Goal: Transaction & Acquisition: Download file/media

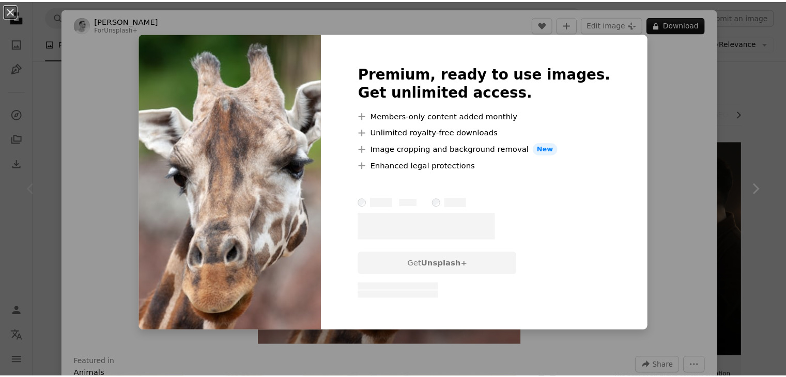
scroll to position [1188, 0]
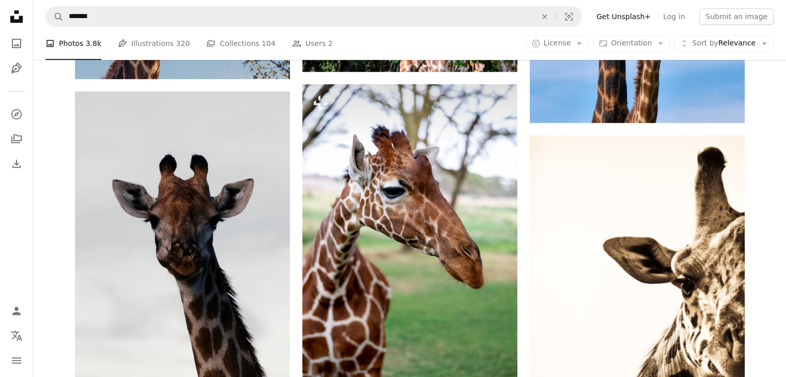
scroll to position [672, 0]
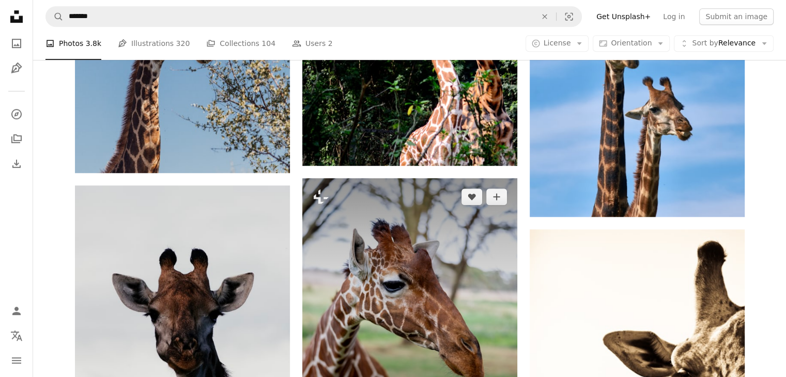
click at [453, 249] on img at bounding box center [409, 328] width 215 height 301
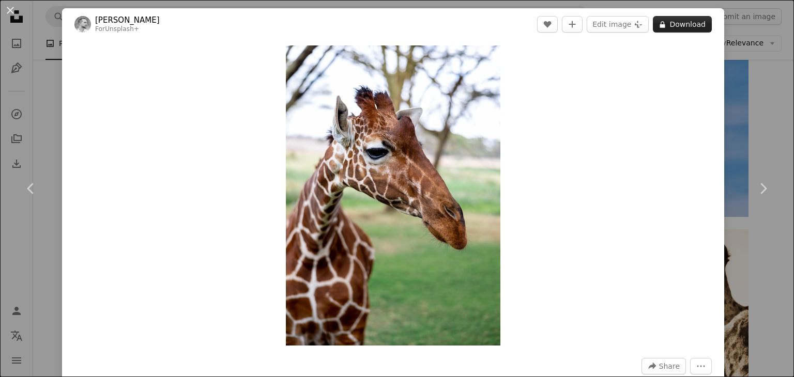
click at [665, 22] on button "A lock Download" at bounding box center [682, 24] width 59 height 17
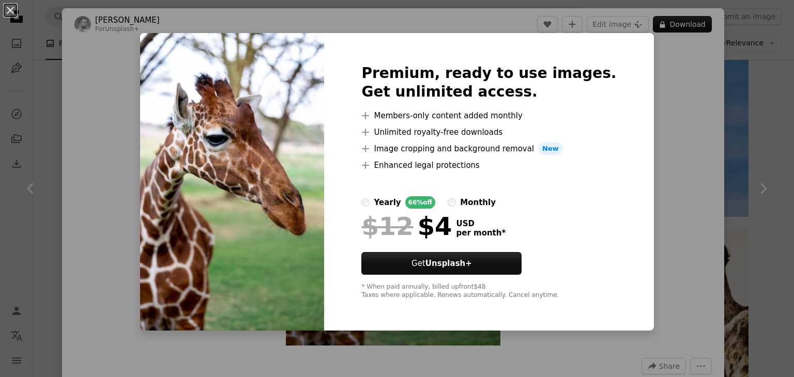
click at [679, 116] on div "An X shape Premium, ready to use images. Get unlimited access. A plus sign Memb…" at bounding box center [397, 188] width 794 height 377
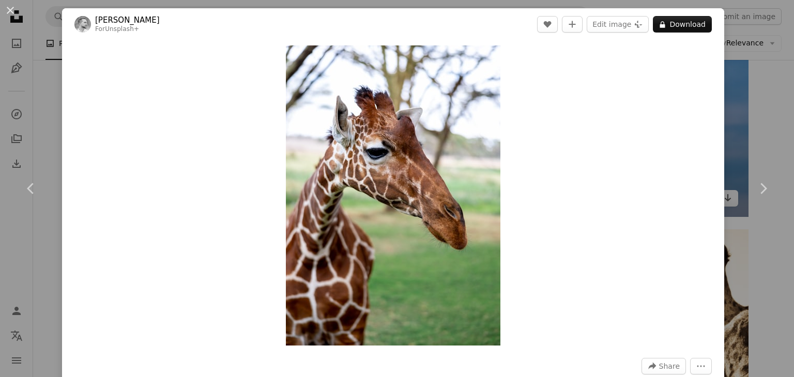
click at [722, 119] on div "An X shape Chevron left Chevron right [PERSON_NAME] For Unsplash+ A heart A plu…" at bounding box center [397, 188] width 794 height 377
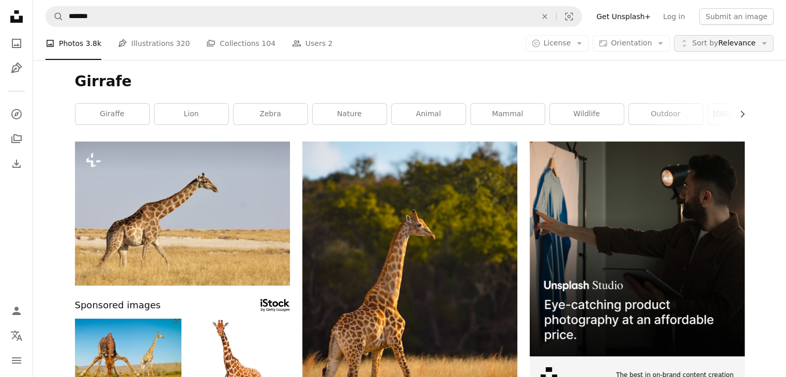
click at [715, 45] on span "Sort by" at bounding box center [705, 43] width 26 height 8
click at [585, 48] on button "A copyright icon © License Arrow down" at bounding box center [557, 43] width 64 height 17
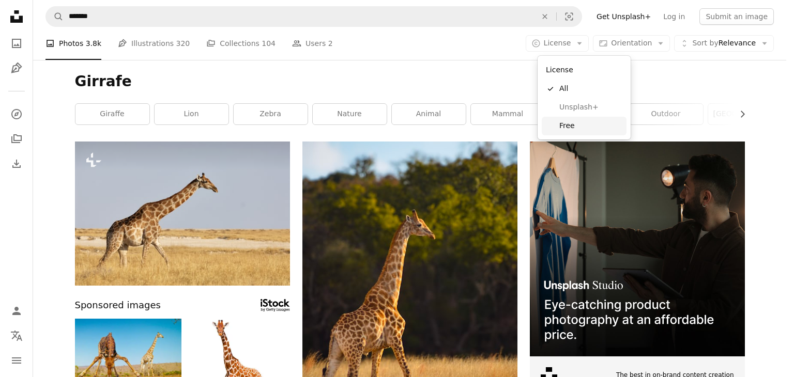
click at [585, 123] on span "Free" at bounding box center [590, 126] width 63 height 10
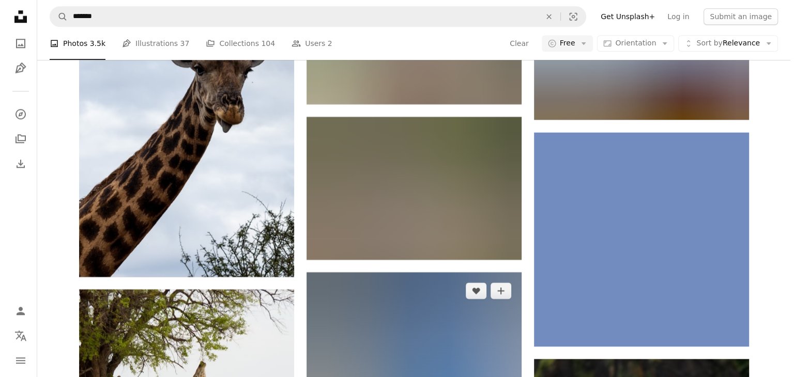
scroll to position [5063, 0]
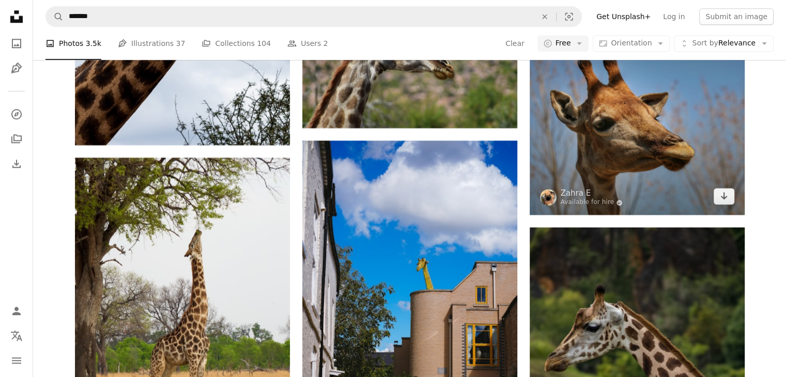
click at [691, 167] on img at bounding box center [637, 108] width 215 height 214
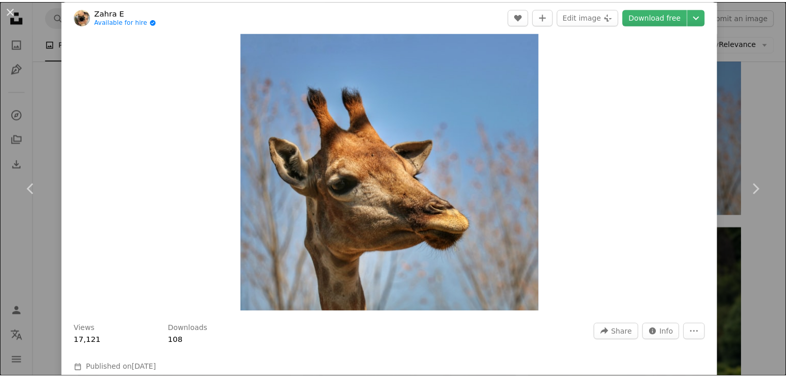
scroll to position [52, 0]
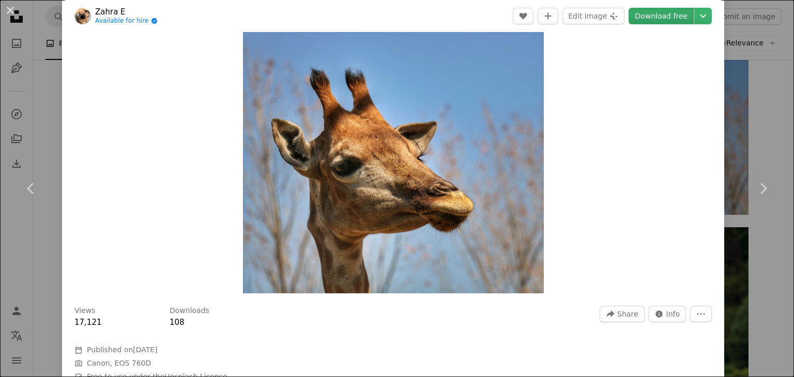
click at [659, 20] on link "Download free" at bounding box center [660, 16] width 65 height 17
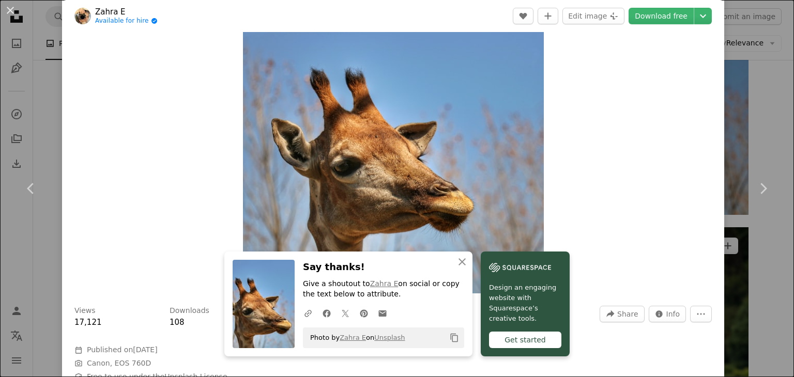
drag, startPoint x: 736, startPoint y: 250, endPoint x: 697, endPoint y: 253, distance: 38.4
click at [736, 250] on div "An X shape Chevron left Chevron right Zahra E Available for hire A checkmark in…" at bounding box center [397, 188] width 794 height 377
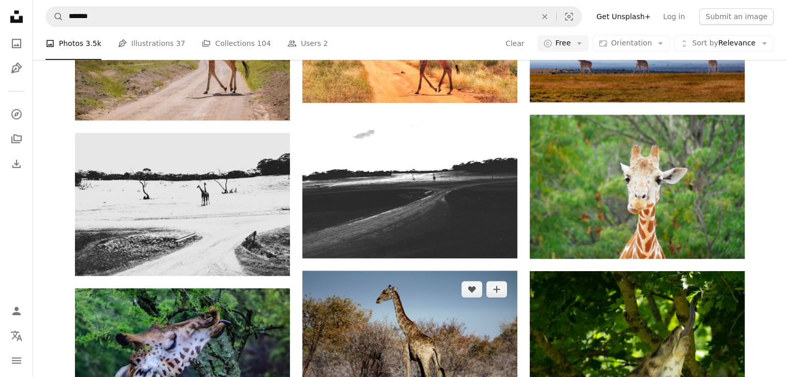
scroll to position [1085, 0]
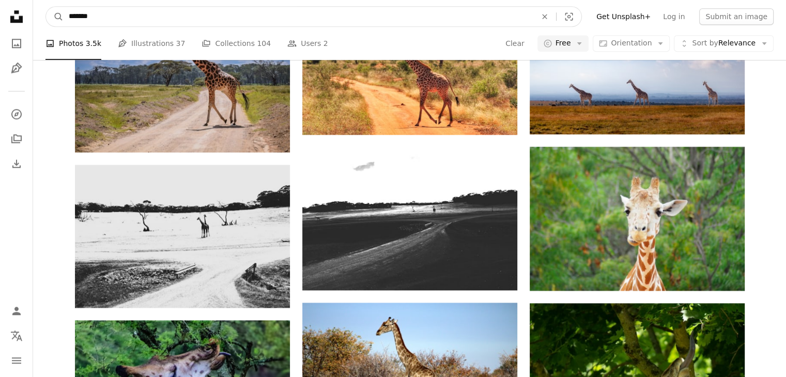
click at [324, 11] on input "*******" at bounding box center [299, 17] width 470 height 20
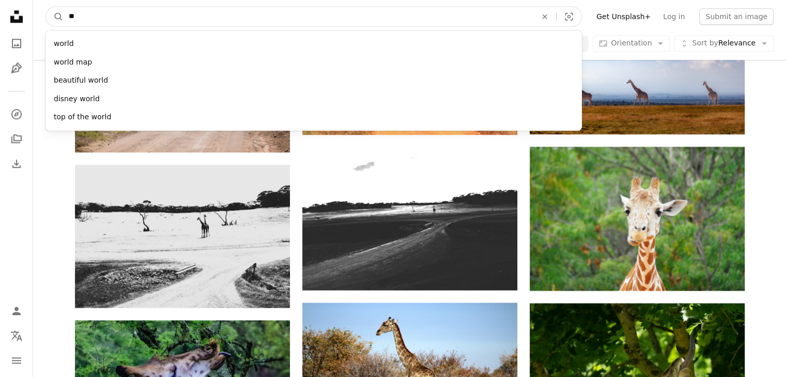
type input "*"
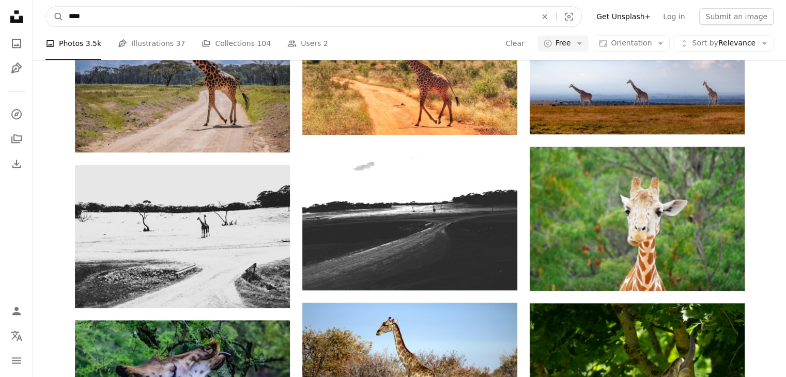
type input "*****"
click button "A magnifying glass" at bounding box center [55, 17] width 18 height 20
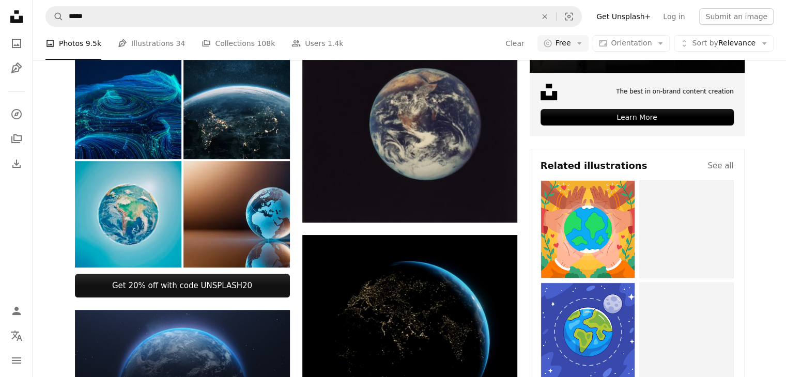
scroll to position [362, 0]
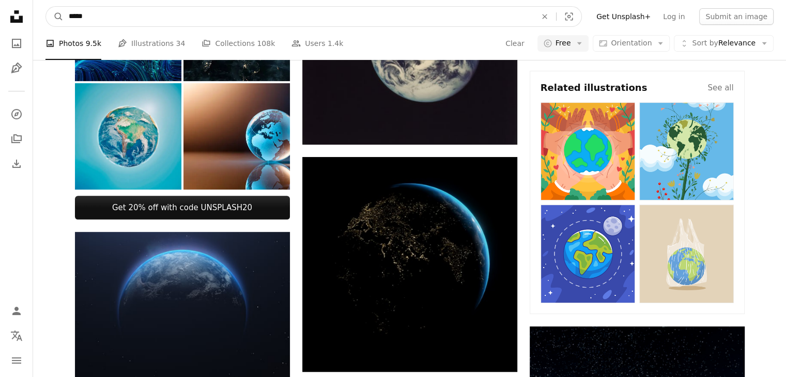
click at [236, 17] on input "*****" at bounding box center [299, 17] width 470 height 20
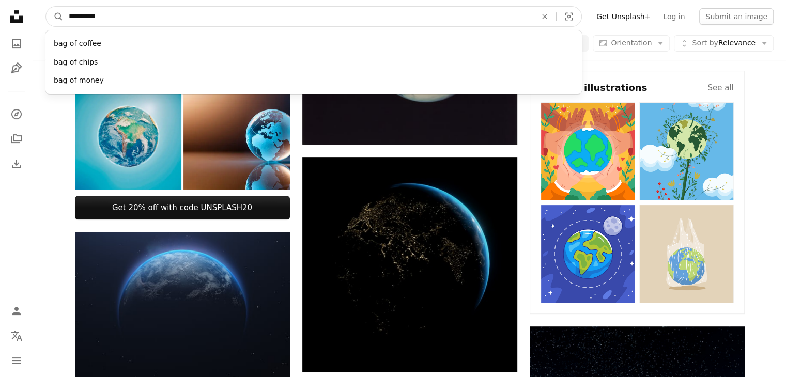
type input "**********"
click button "A magnifying glass" at bounding box center [55, 17] width 18 height 20
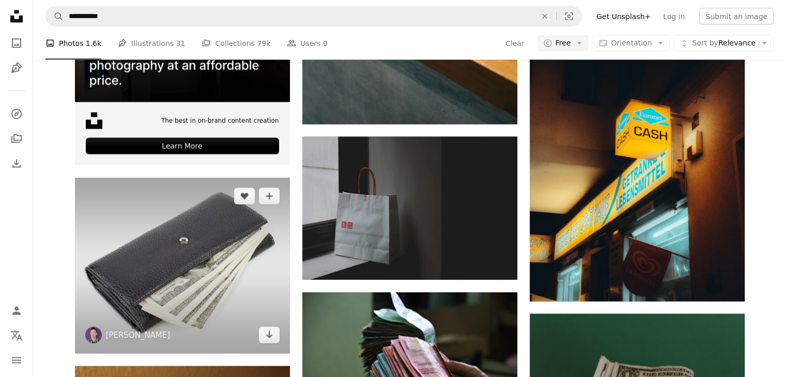
scroll to position [2222, 0]
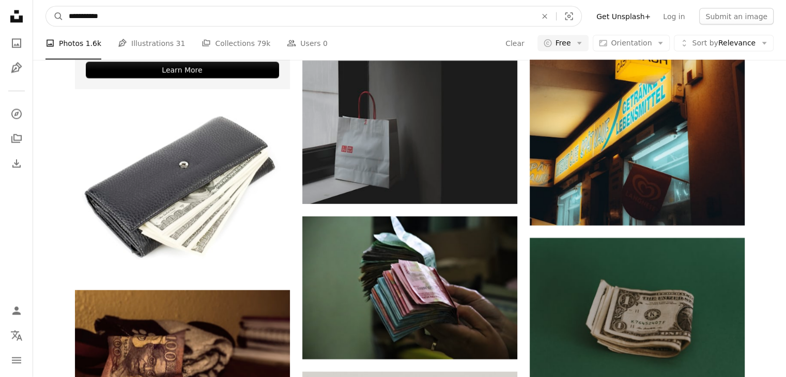
drag, startPoint x: 150, startPoint y: 13, endPoint x: 0, endPoint y: 29, distance: 150.7
click at [0, 29] on div "**********" at bounding box center [393, 234] width 786 height 4912
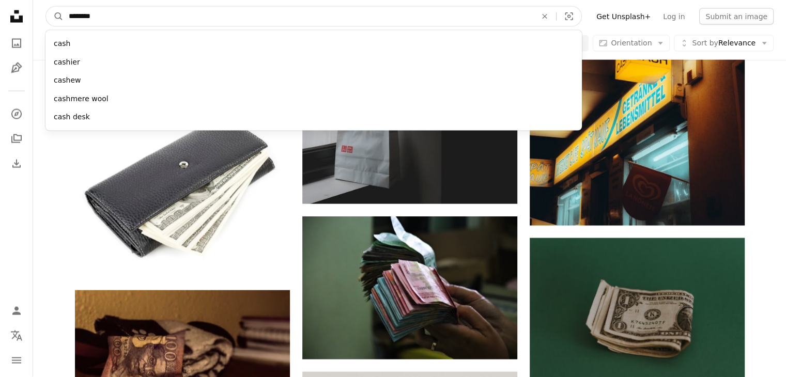
type input "*********"
click button "A magnifying glass" at bounding box center [55, 17] width 18 height 20
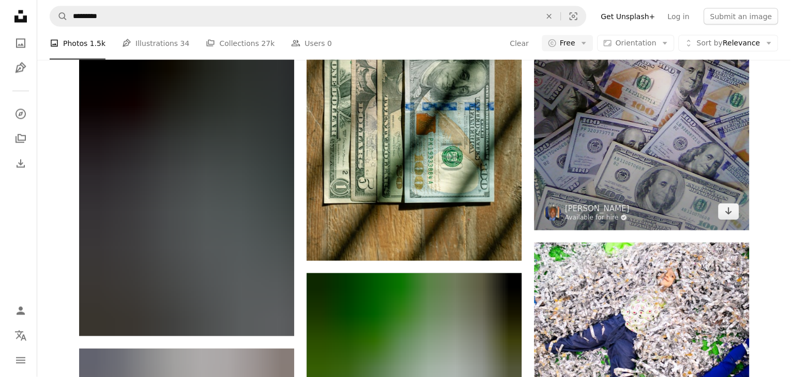
scroll to position [5890, 0]
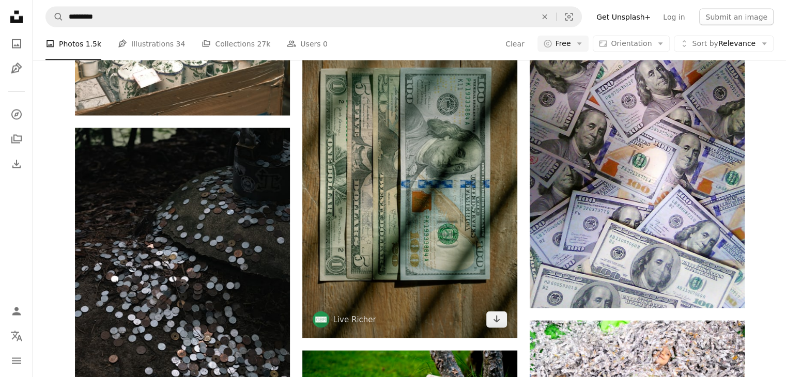
click at [434, 175] on img at bounding box center [409, 176] width 215 height 322
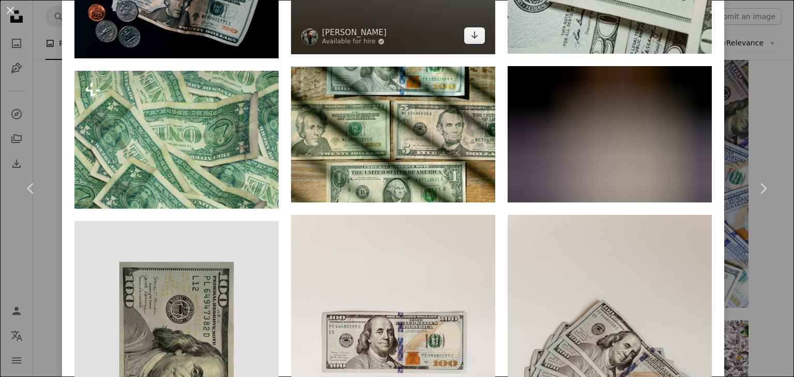
scroll to position [1602, 0]
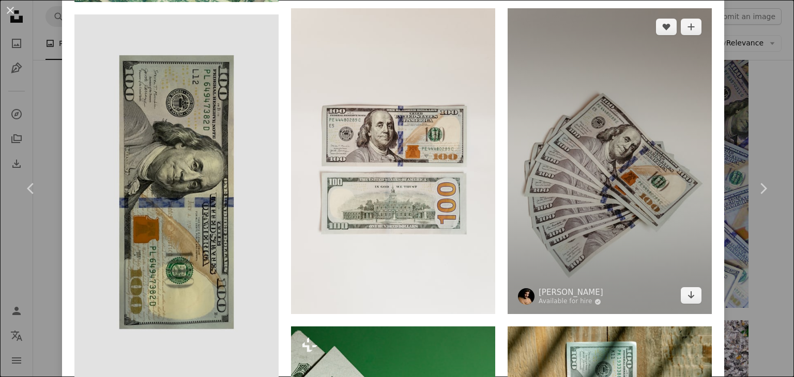
click at [612, 218] on img at bounding box center [609, 161] width 204 height 306
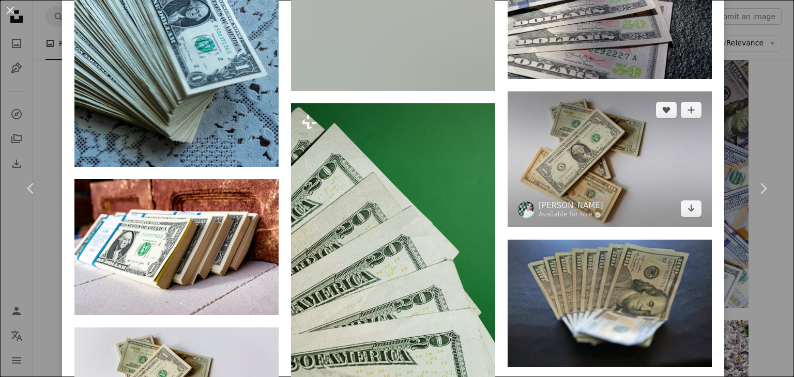
scroll to position [1757, 0]
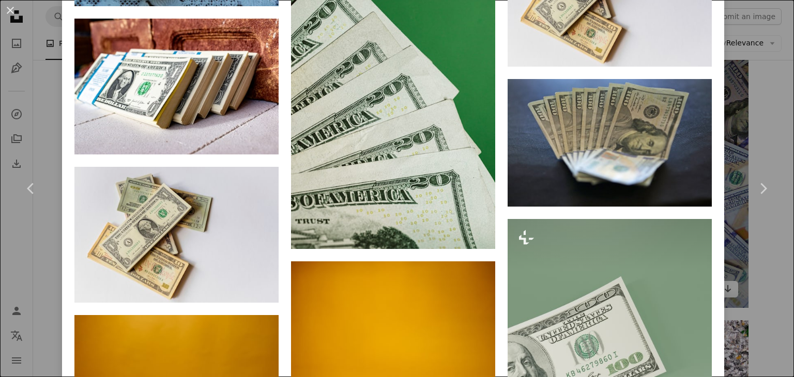
drag, startPoint x: 773, startPoint y: 270, endPoint x: 686, endPoint y: 283, distance: 88.3
click at [773, 270] on div "An X shape Chevron left Chevron right [PERSON_NAME] Available for hire A checkm…" at bounding box center [397, 188] width 794 height 377
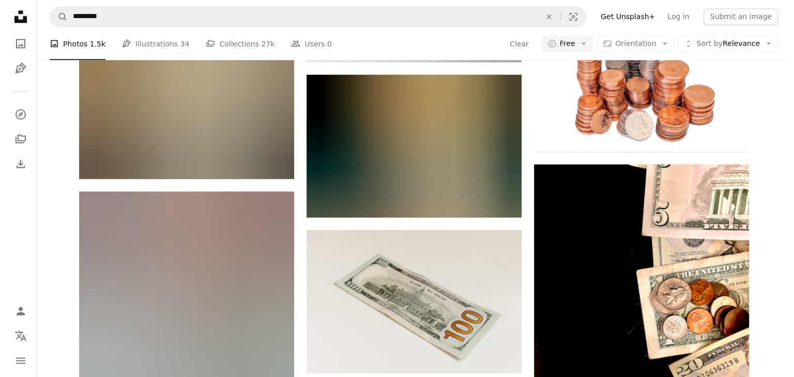
scroll to position [13691, 0]
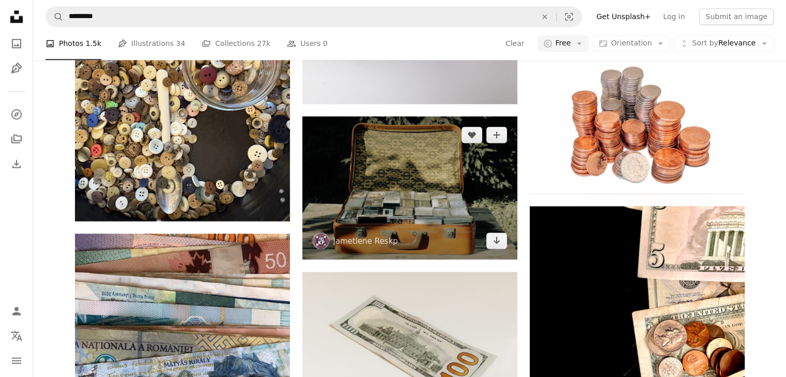
drag, startPoint x: 520, startPoint y: 197, endPoint x: 506, endPoint y: 197, distance: 13.4
click at [491, 195] on img at bounding box center [409, 187] width 215 height 143
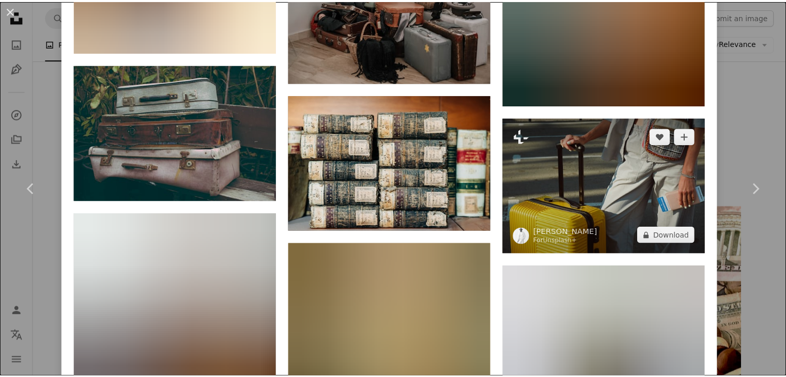
scroll to position [3203, 0]
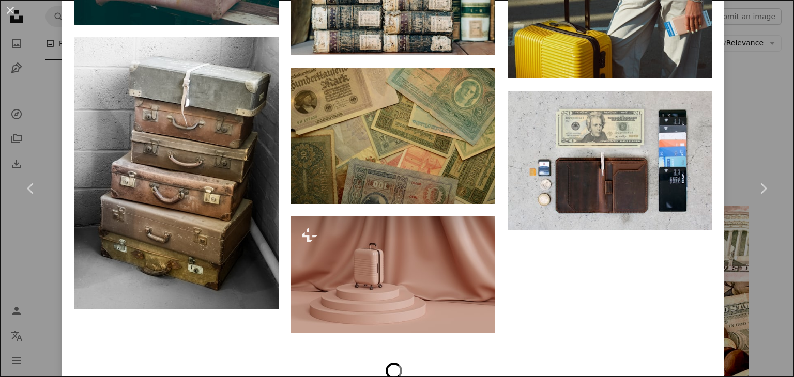
click at [769, 286] on div "An X shape Chevron left Chevron right Jametlene Reskp reskp A heart A plus sign…" at bounding box center [397, 188] width 794 height 377
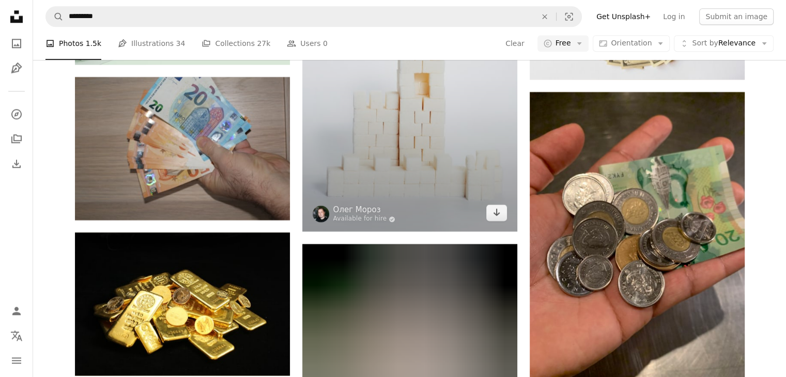
scroll to position [21028, 0]
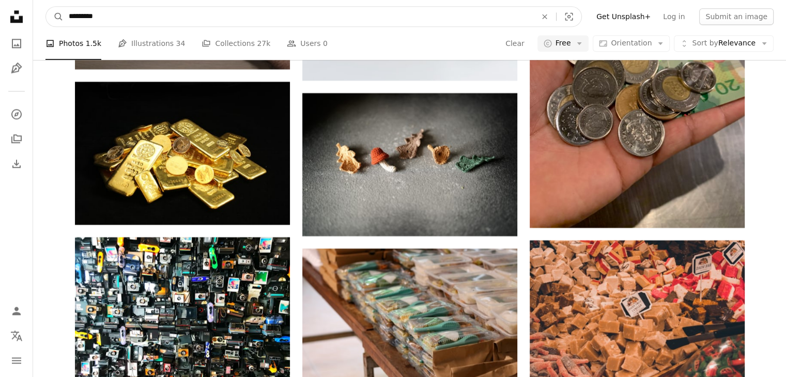
click at [188, 14] on input "*********" at bounding box center [299, 17] width 470 height 20
type input "****"
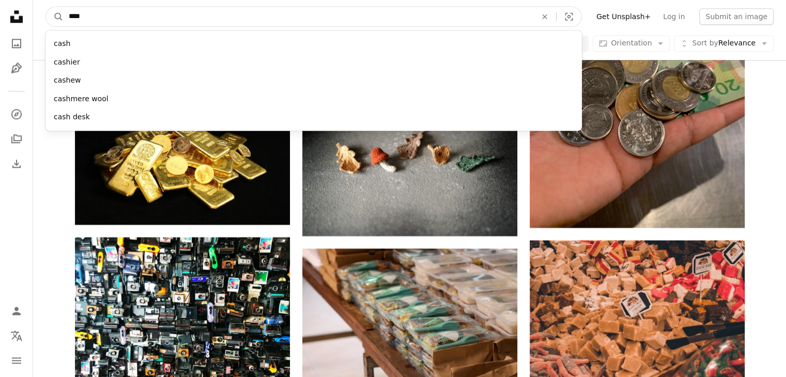
click button "A magnifying glass" at bounding box center [55, 17] width 18 height 20
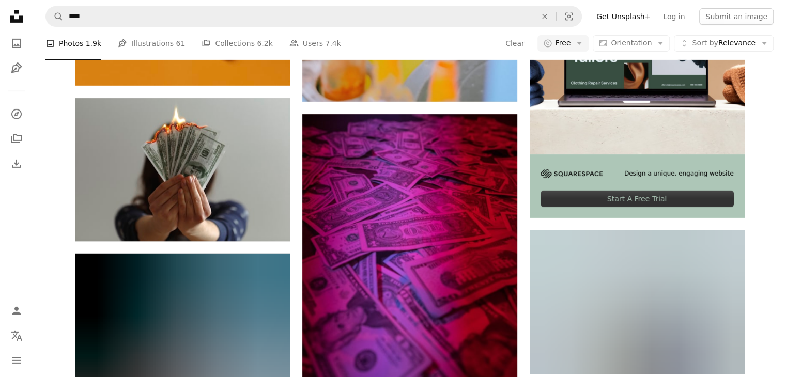
scroll to position [3927, 0]
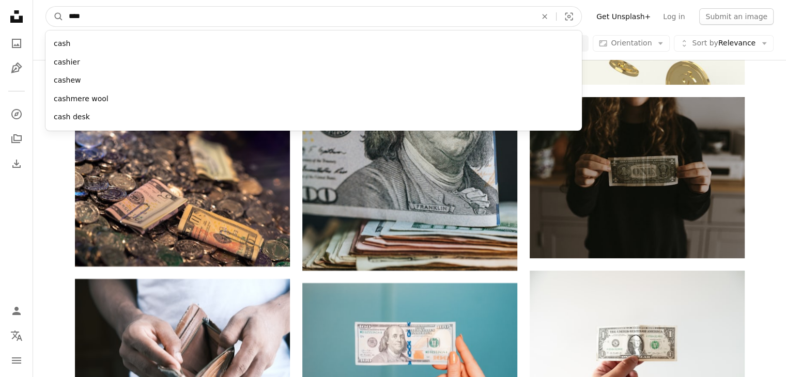
drag, startPoint x: 178, startPoint y: 17, endPoint x: 28, endPoint y: 29, distance: 150.3
type input "*****"
click at [46, 7] on button "A magnifying glass" at bounding box center [55, 17] width 18 height 20
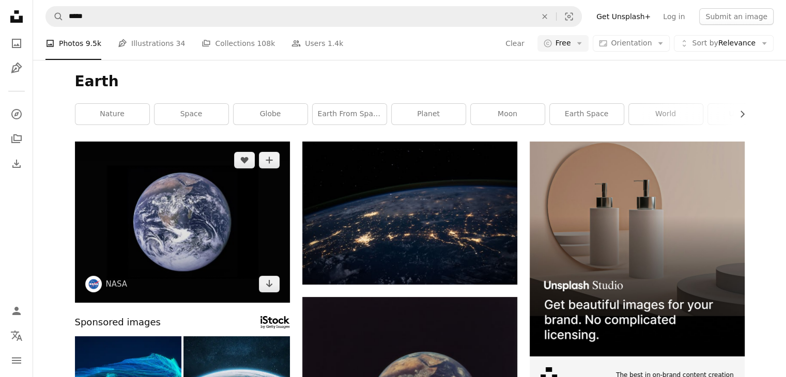
click at [194, 220] on img at bounding box center [182, 222] width 215 height 161
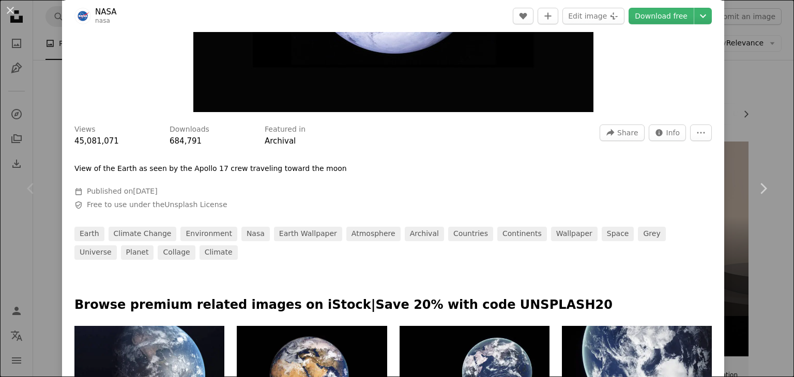
scroll to position [465, 0]
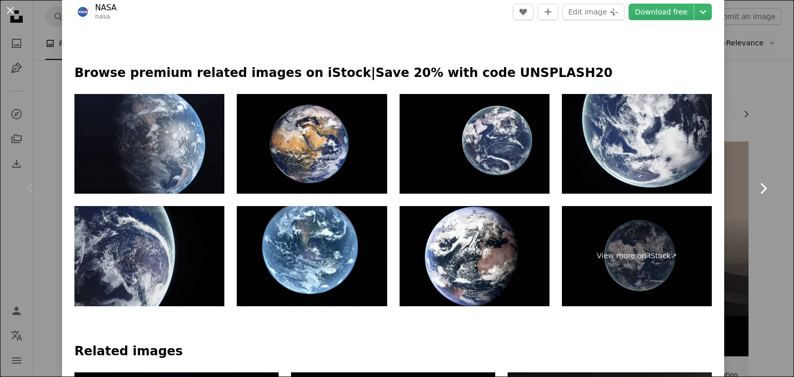
click at [762, 228] on link "Chevron right" at bounding box center [763, 188] width 62 height 99
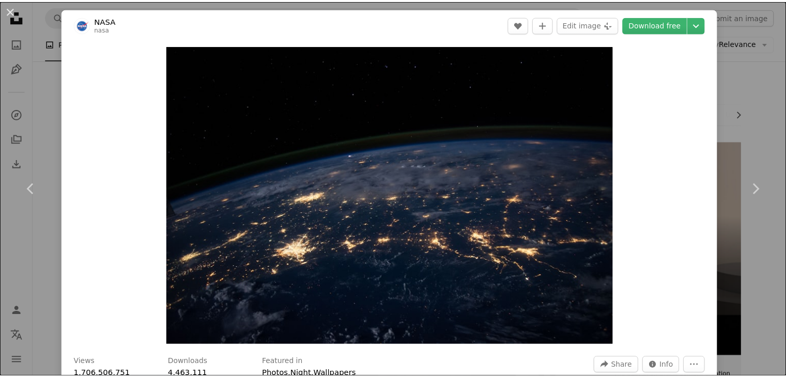
scroll to position [413, 0]
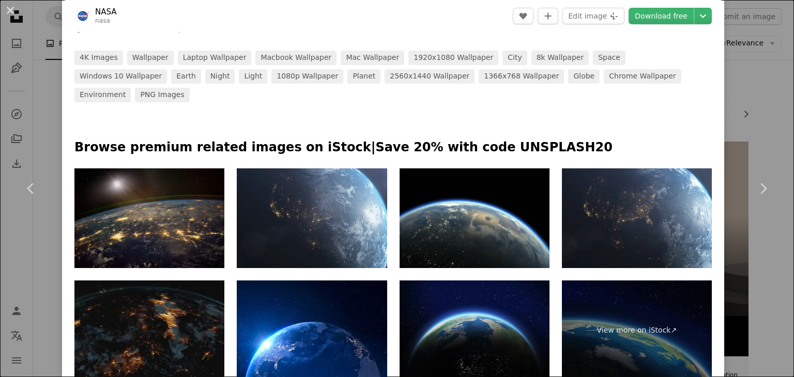
click at [757, 279] on div "An X shape Chevron left Chevron right NASA nasa A heart A plus sign Edit image …" at bounding box center [397, 188] width 794 height 377
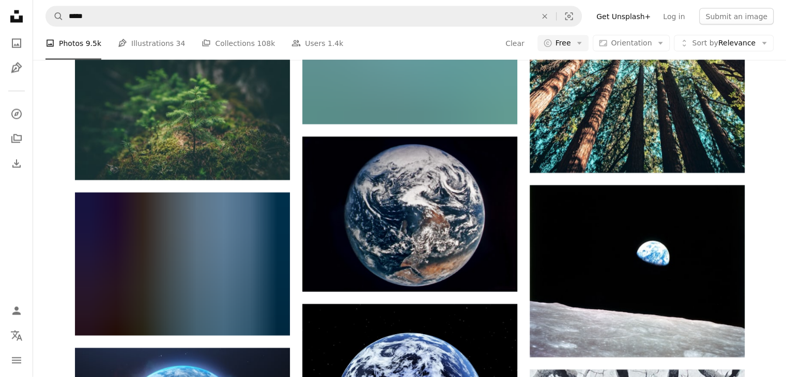
scroll to position [2325, 0]
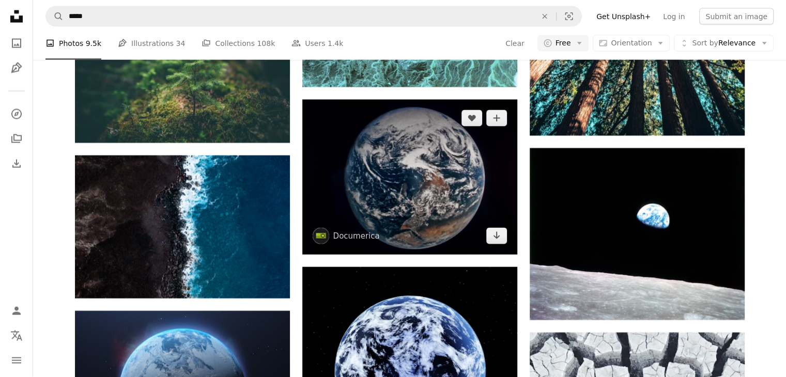
click at [415, 177] on img at bounding box center [409, 177] width 215 height 155
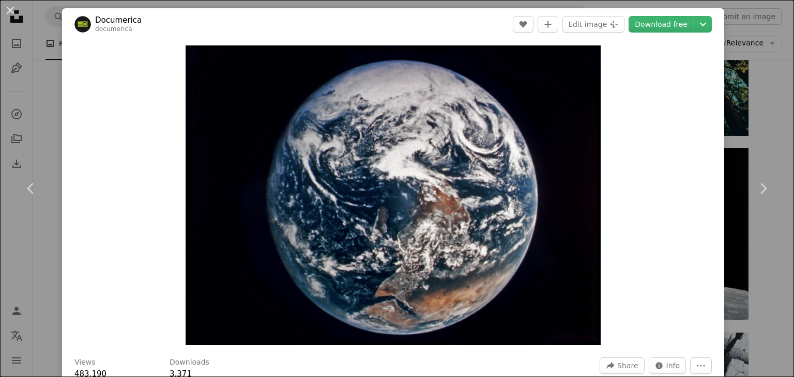
click at [726, 271] on div "An X shape Chevron left Chevron right Documerica documerica A heart A plus sign…" at bounding box center [397, 188] width 794 height 377
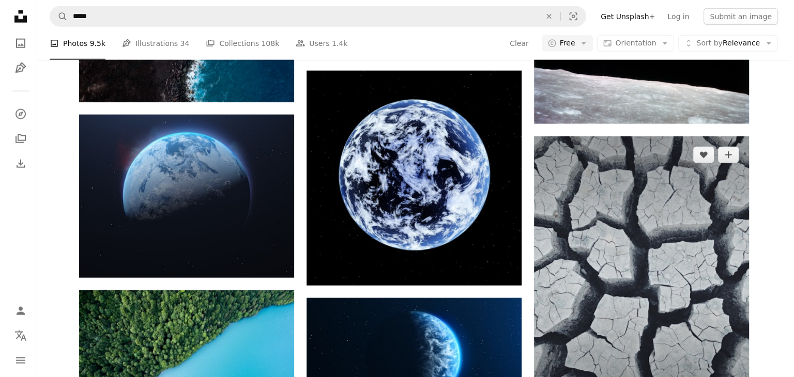
scroll to position [2428, 0]
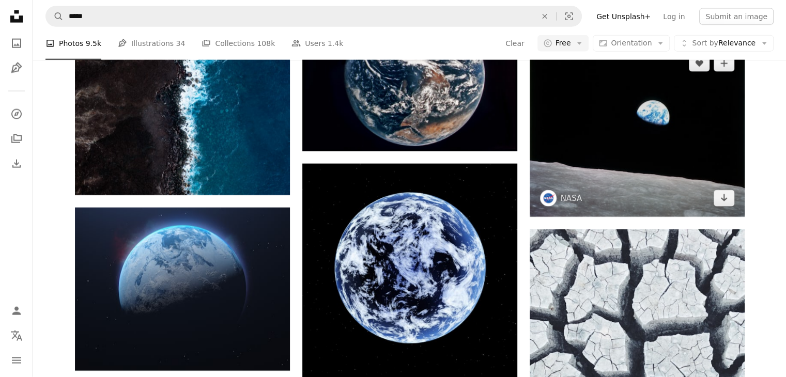
click at [690, 147] on img at bounding box center [637, 131] width 215 height 172
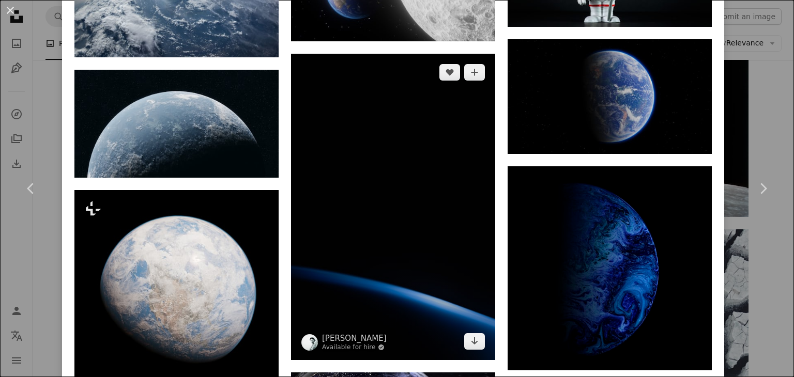
scroll to position [2377, 0]
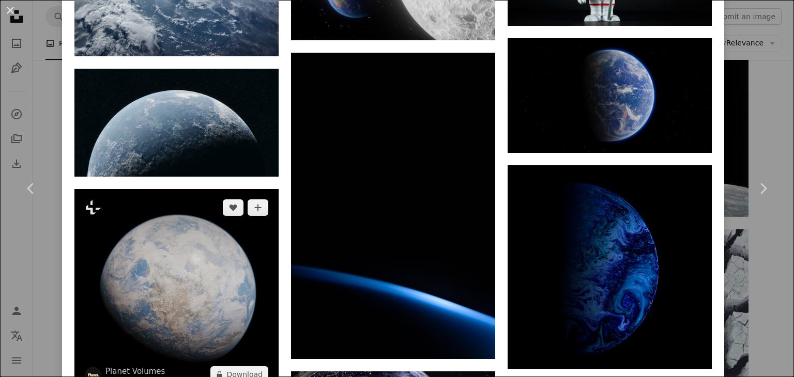
click at [209, 244] on img at bounding box center [176, 291] width 204 height 204
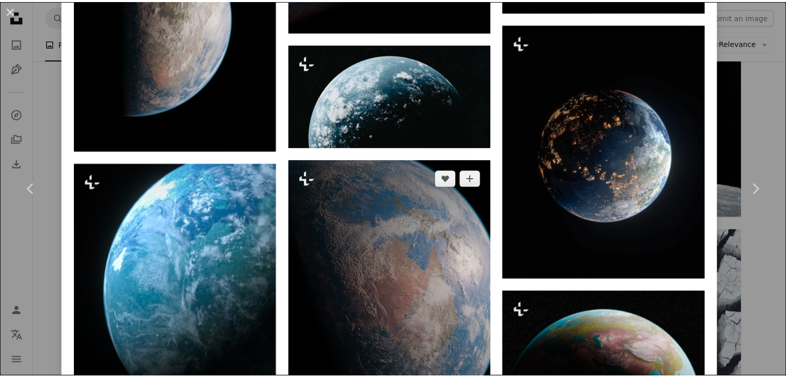
scroll to position [1085, 0]
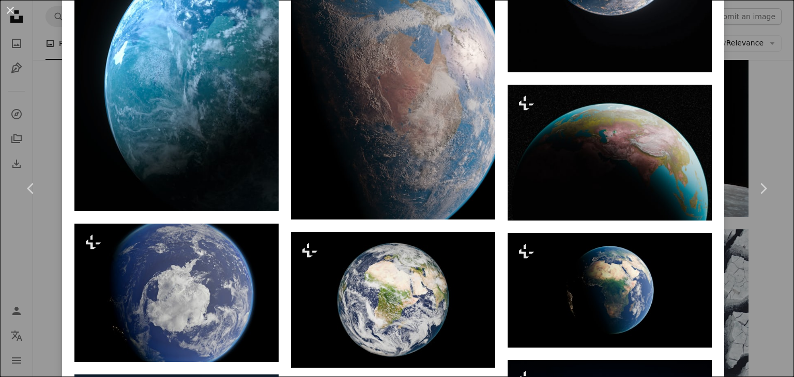
click at [743, 116] on div "An X shape Chevron left Chevron right Planet Volumes For Unsplash+ A heart A pl…" at bounding box center [397, 188] width 794 height 377
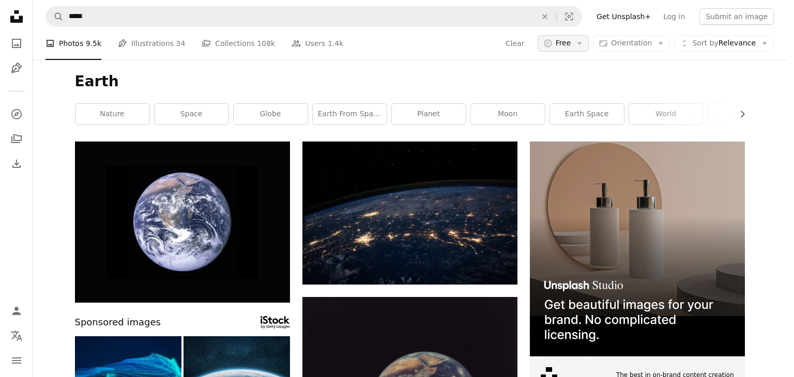
click at [572, 36] on button "A copyright icon © Free Arrow down" at bounding box center [563, 43] width 52 height 17
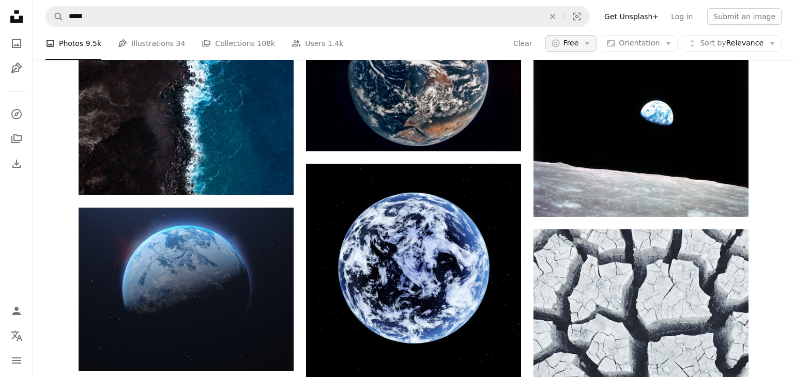
click at [572, 36] on button "A copyright icon © Free Arrow down" at bounding box center [571, 43] width 52 height 17
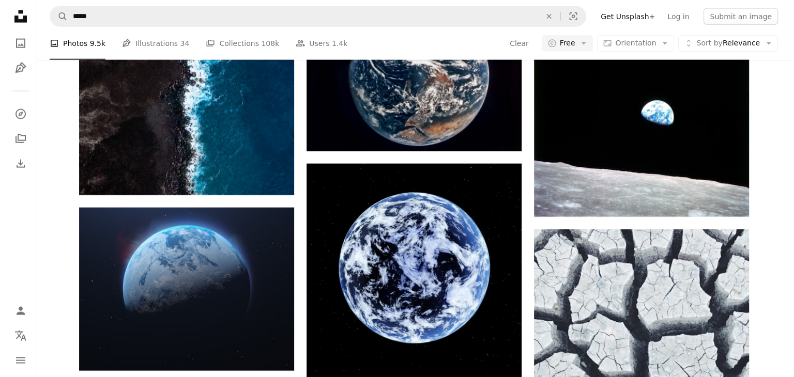
scroll to position [4805, 0]
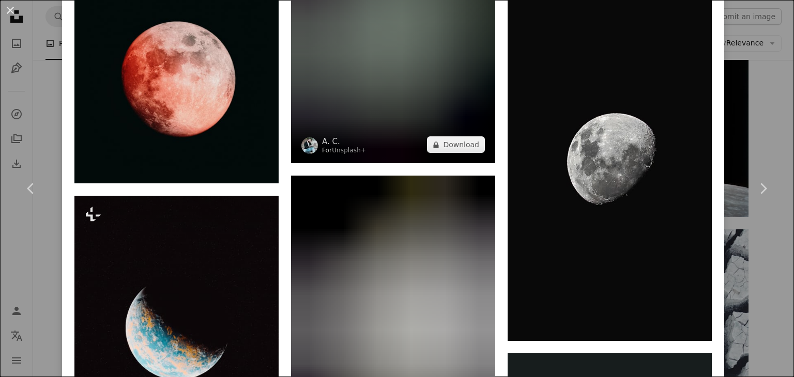
scroll to position [1188, 0]
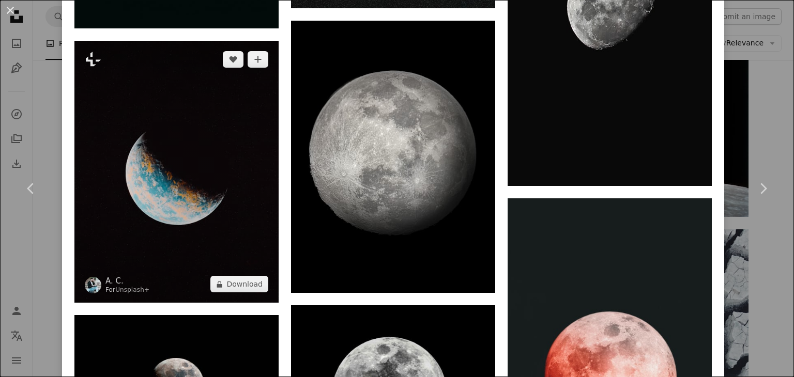
click at [229, 234] on img at bounding box center [176, 172] width 204 height 262
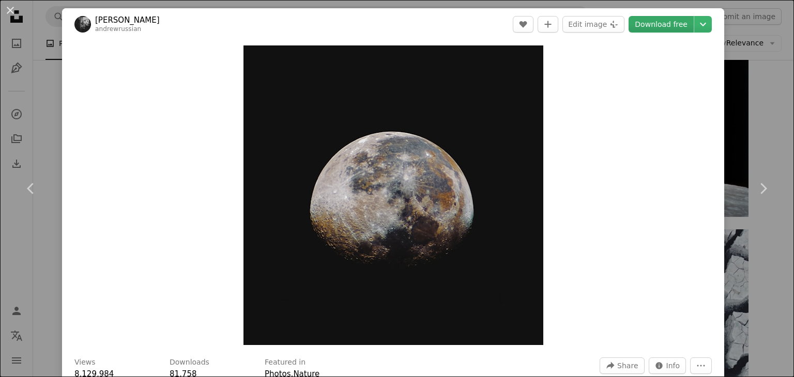
click at [649, 27] on link "Download free" at bounding box center [660, 24] width 65 height 17
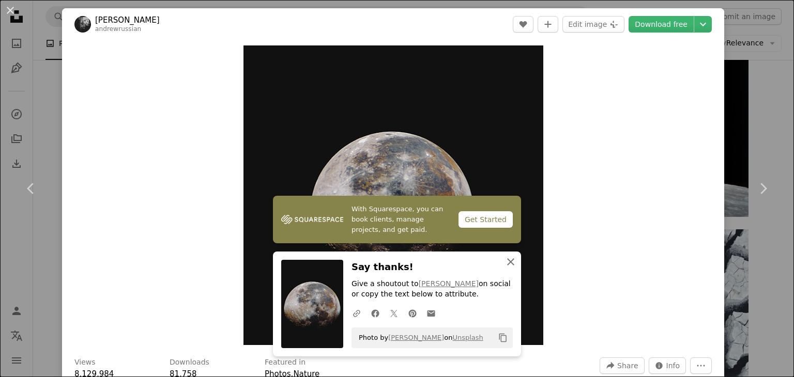
drag, startPoint x: 504, startPoint y: 263, endPoint x: 496, endPoint y: 265, distance: 8.5
click at [504, 263] on icon "An X shape" at bounding box center [510, 262] width 12 height 12
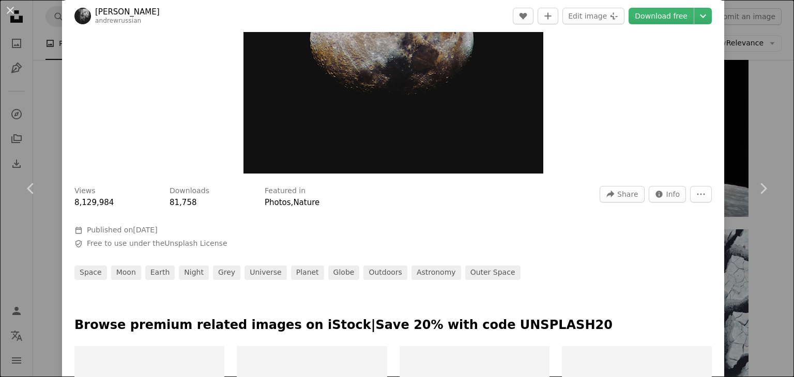
scroll to position [310, 0]
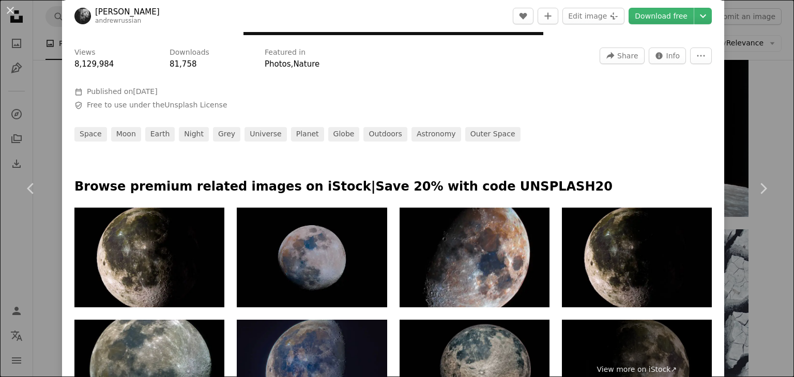
click at [315, 249] on img at bounding box center [312, 258] width 150 height 100
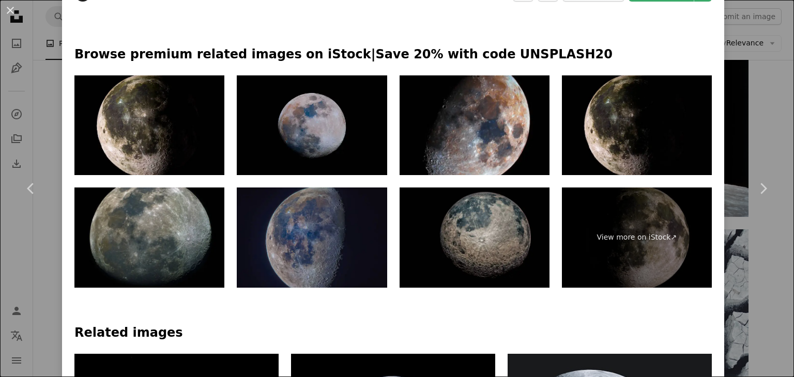
scroll to position [465, 0]
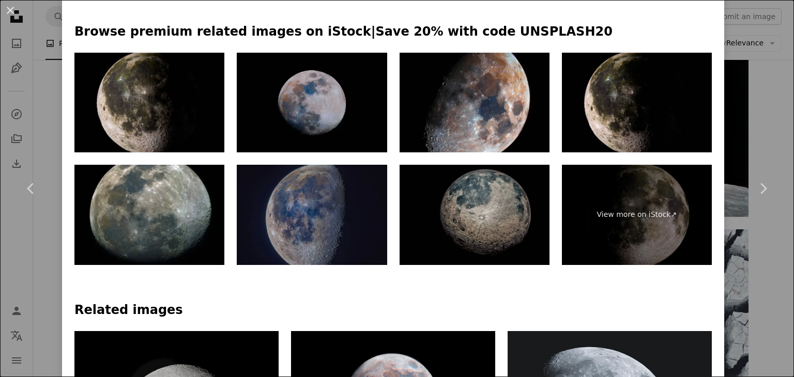
click at [136, 123] on img at bounding box center [149, 103] width 150 height 100
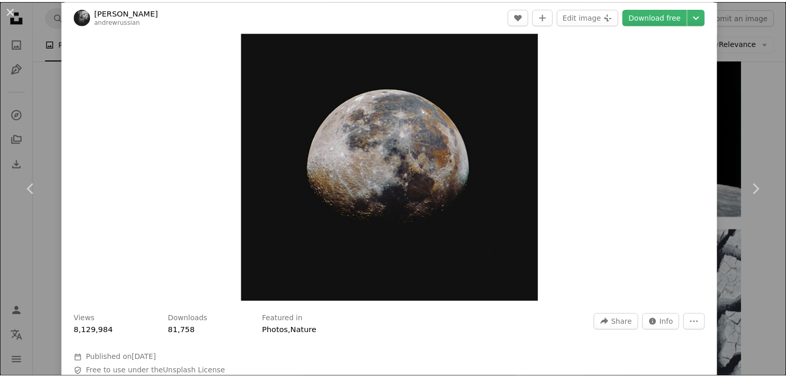
scroll to position [0, 0]
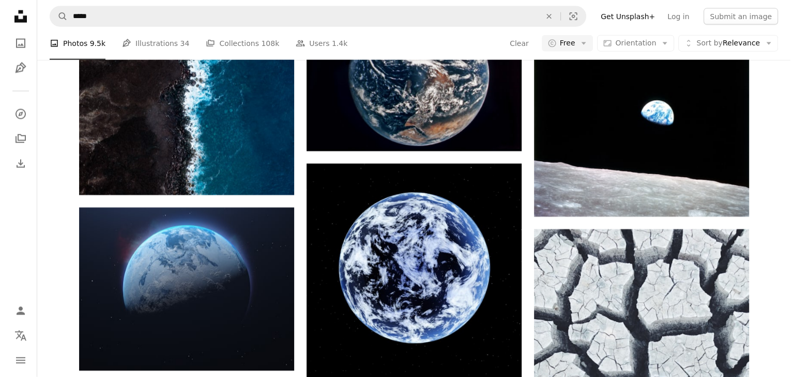
scroll to position [8278, 0]
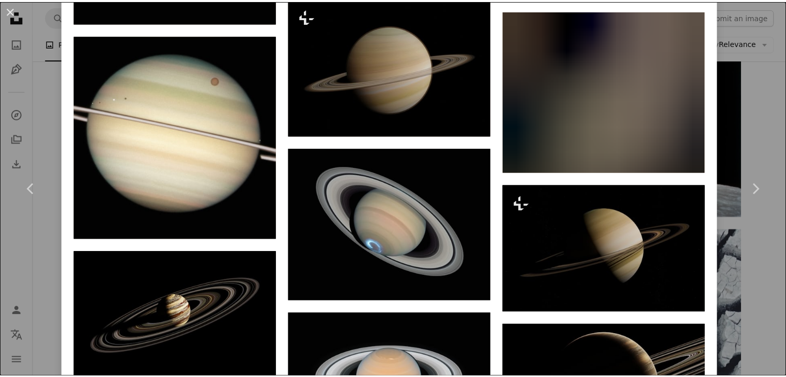
scroll to position [1240, 0]
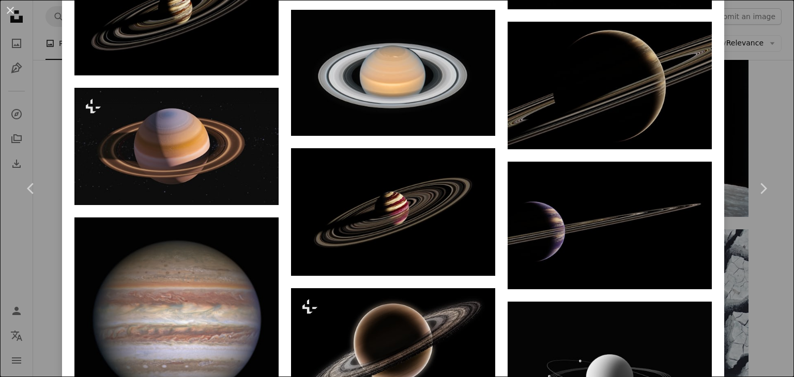
click at [753, 263] on div "An X shape Chevron left Chevron right NASA nasa A heart A plus sign Edit image …" at bounding box center [397, 188] width 794 height 377
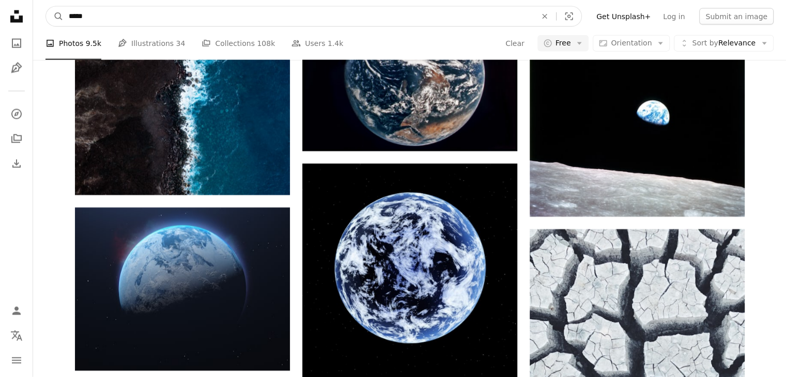
drag, startPoint x: 187, startPoint y: 3, endPoint x: 182, endPoint y: 10, distance: 8.9
click at [185, 8] on nav "A magnifying glass ***** An X shape Visual search Filters Get Unsplash+ Log in …" at bounding box center [409, 16] width 753 height 33
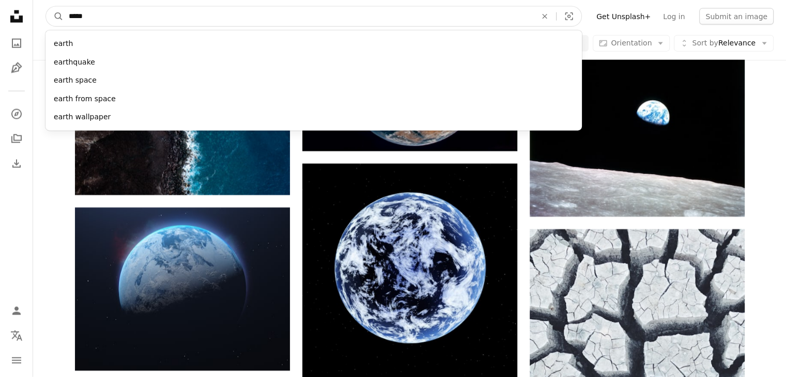
drag, startPoint x: 167, startPoint y: 17, endPoint x: 23, endPoint y: 17, distance: 143.6
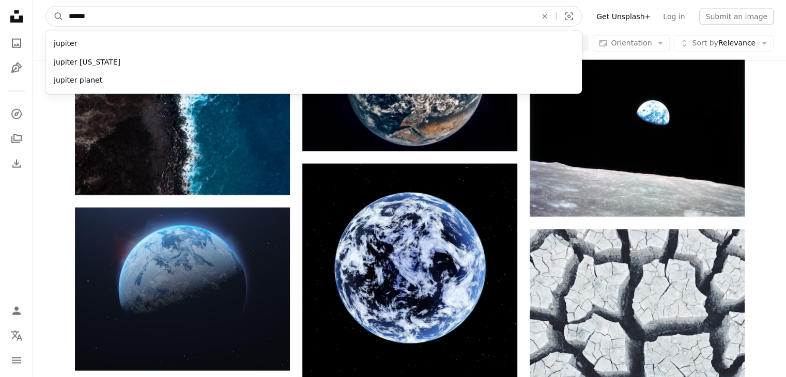
type input "*******"
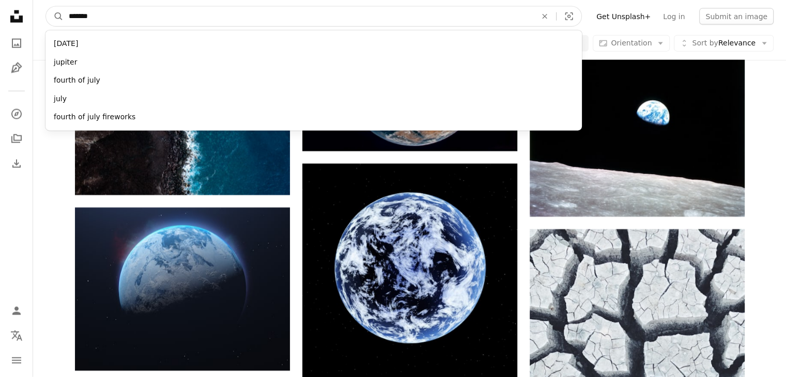
click button "A magnifying glass" at bounding box center [55, 17] width 18 height 20
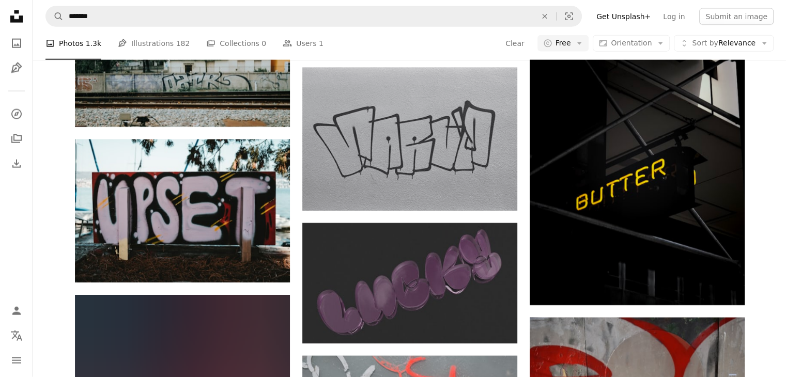
scroll to position [982, 0]
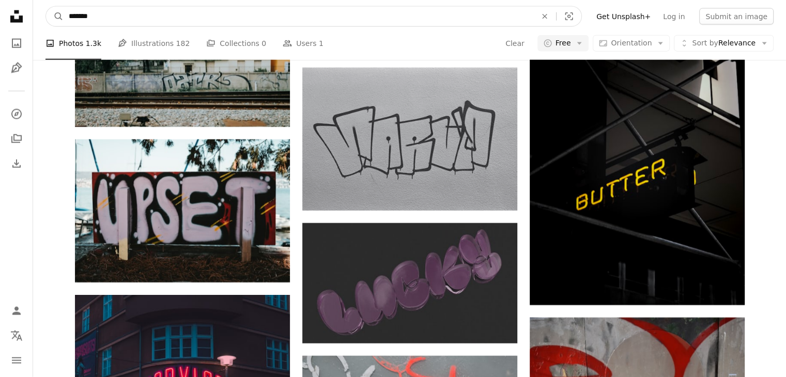
click at [164, 11] on input "*******" at bounding box center [299, 17] width 470 height 20
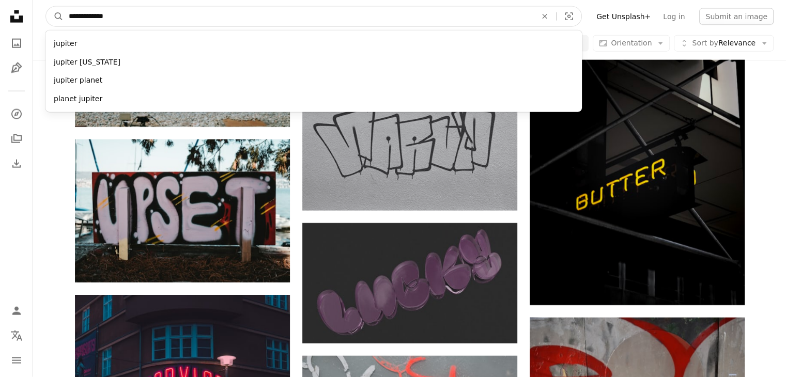
type input "**********"
click button "A magnifying glass" at bounding box center [55, 17] width 18 height 20
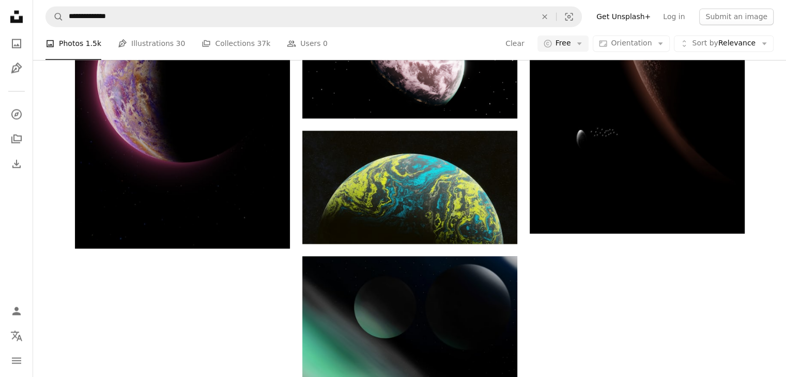
scroll to position [52, 0]
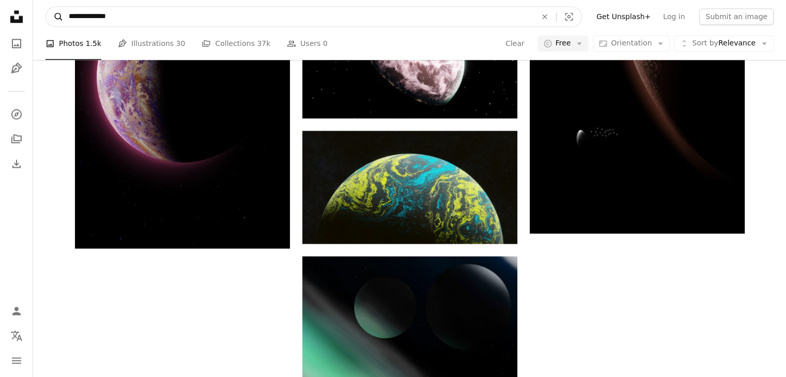
drag, startPoint x: 92, startPoint y: 17, endPoint x: 54, endPoint y: 18, distance: 38.2
click at [54, 18] on form "**********" at bounding box center [313, 16] width 536 height 21
type input "**********"
click button "A magnifying glass" at bounding box center [55, 17] width 18 height 20
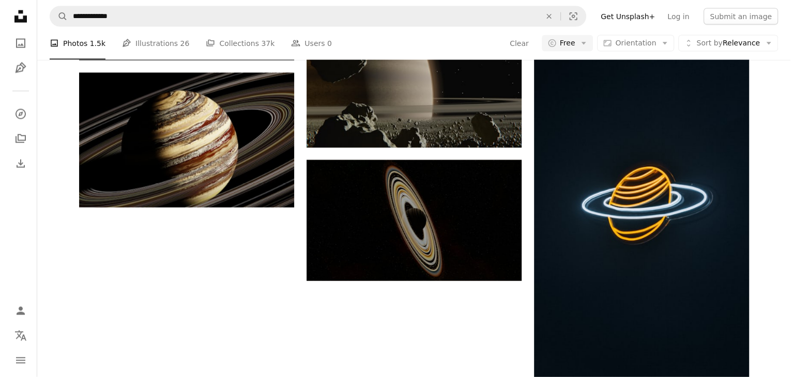
scroll to position [620, 0]
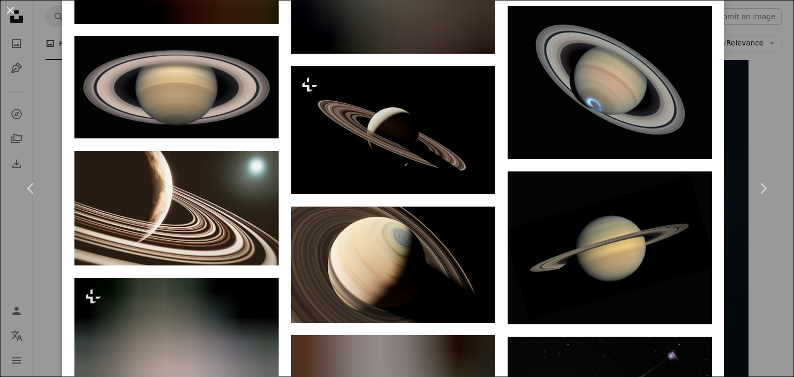
scroll to position [1600, 0]
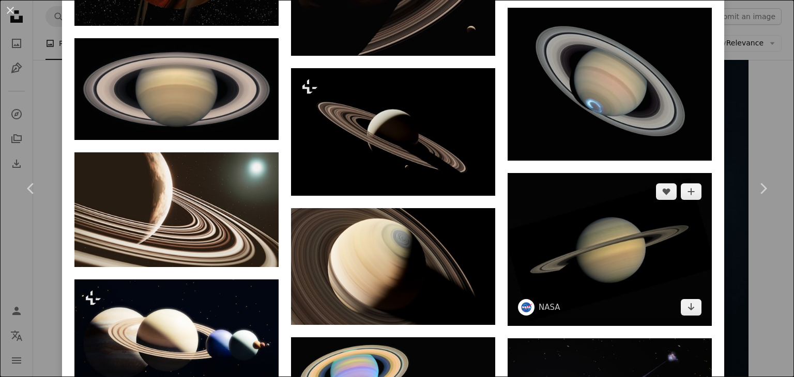
click at [648, 232] on img at bounding box center [609, 249] width 204 height 153
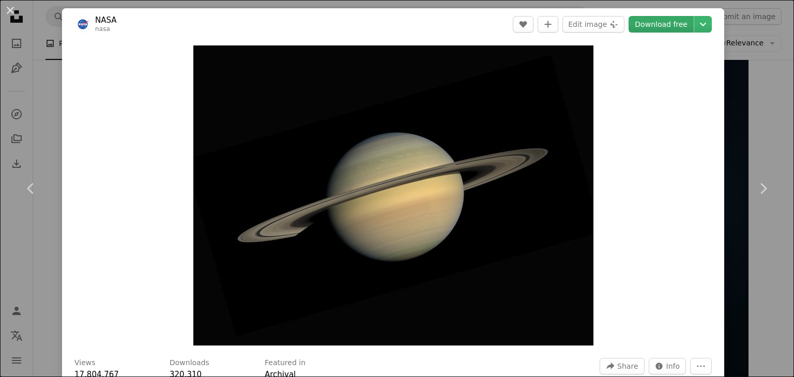
click at [653, 24] on link "Download free" at bounding box center [660, 24] width 65 height 17
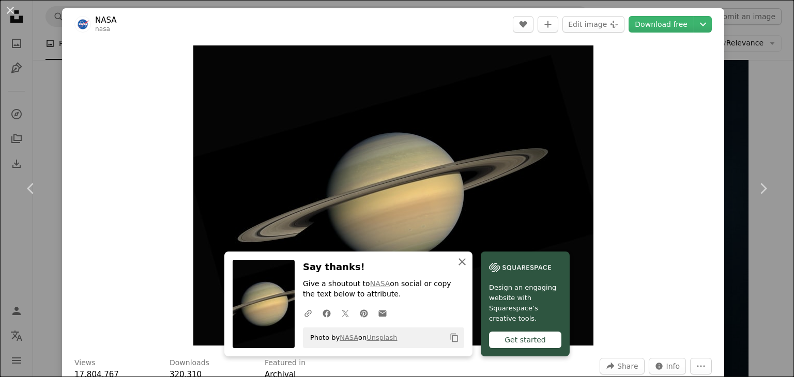
click at [459, 260] on icon "button" at bounding box center [461, 261] width 7 height 7
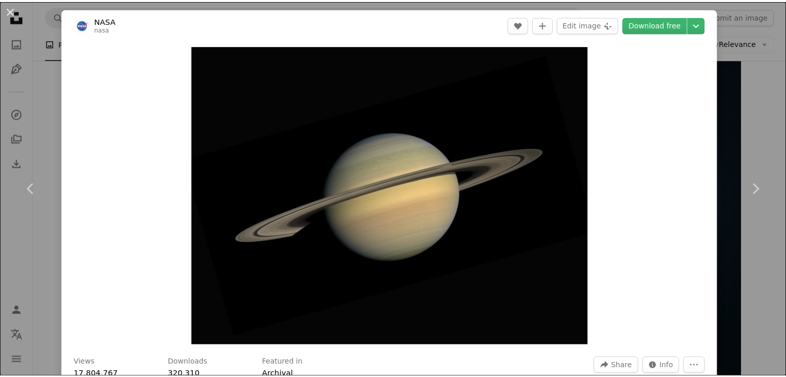
scroll to position [330, 0]
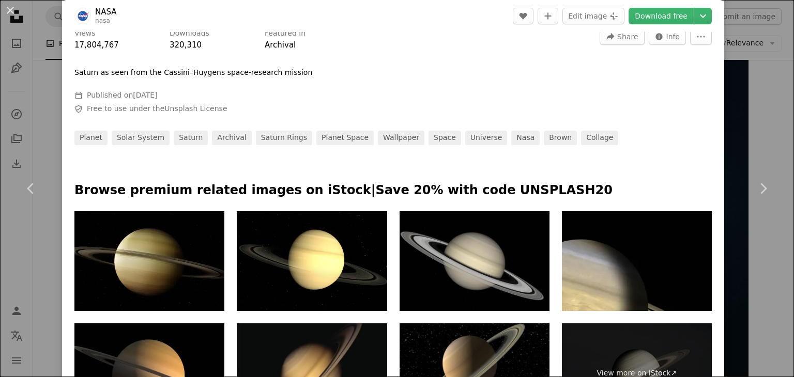
click at [768, 102] on div "An X shape Chevron left Chevron right NASA nasa A heart A plus sign Edit image …" at bounding box center [397, 188] width 794 height 377
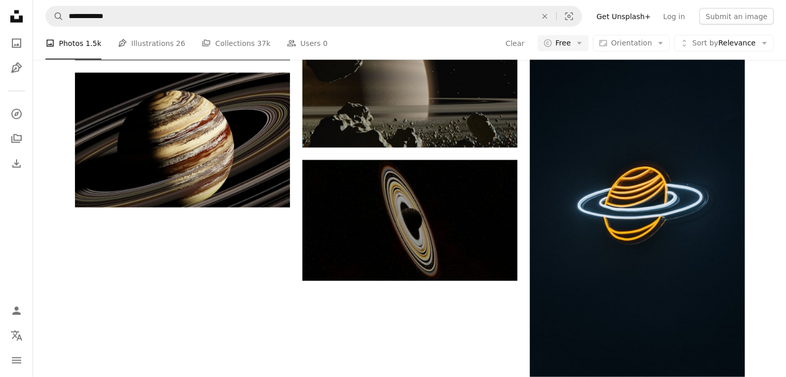
scroll to position [258, 0]
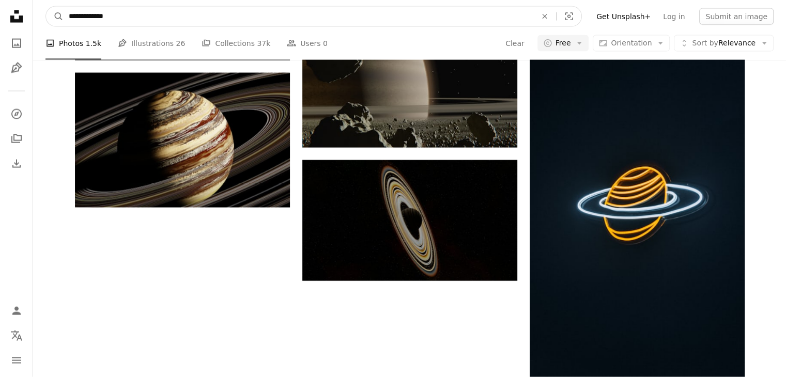
drag, startPoint x: 158, startPoint y: 23, endPoint x: 0, endPoint y: 11, distance: 158.5
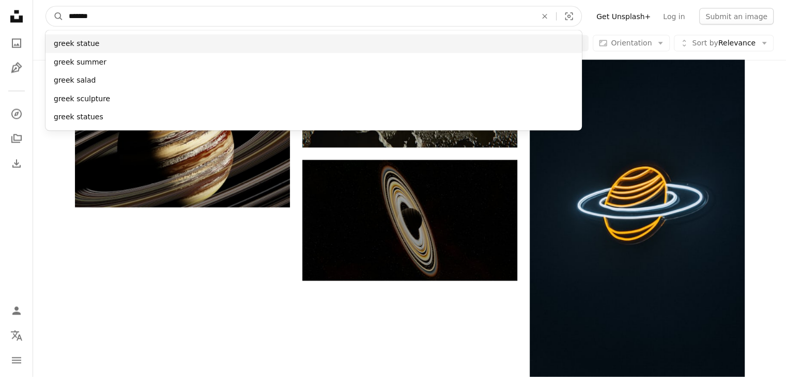
type input "*******"
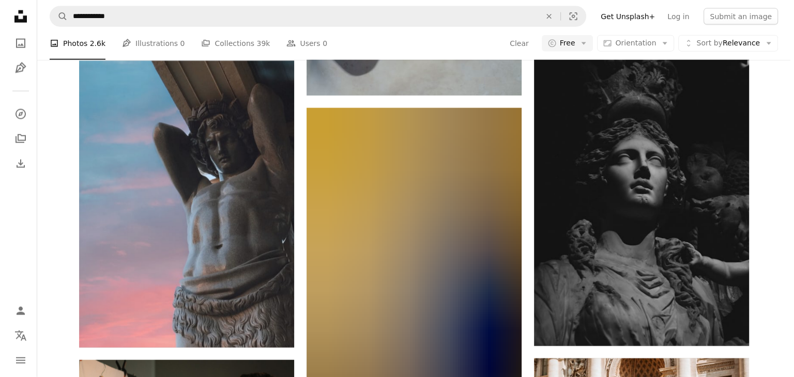
scroll to position [1085, 0]
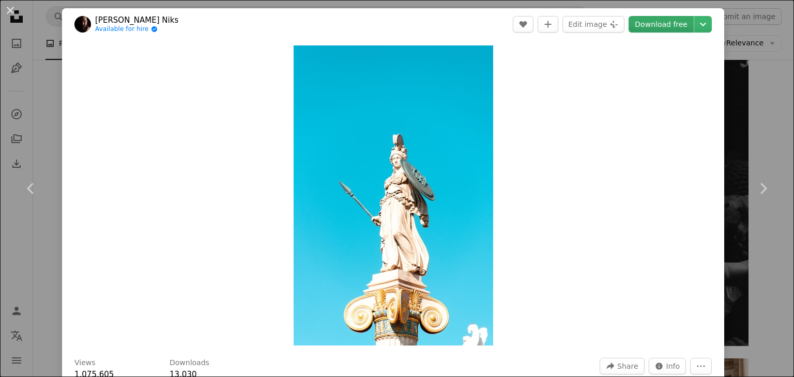
click at [650, 29] on link "Download free" at bounding box center [660, 24] width 65 height 17
